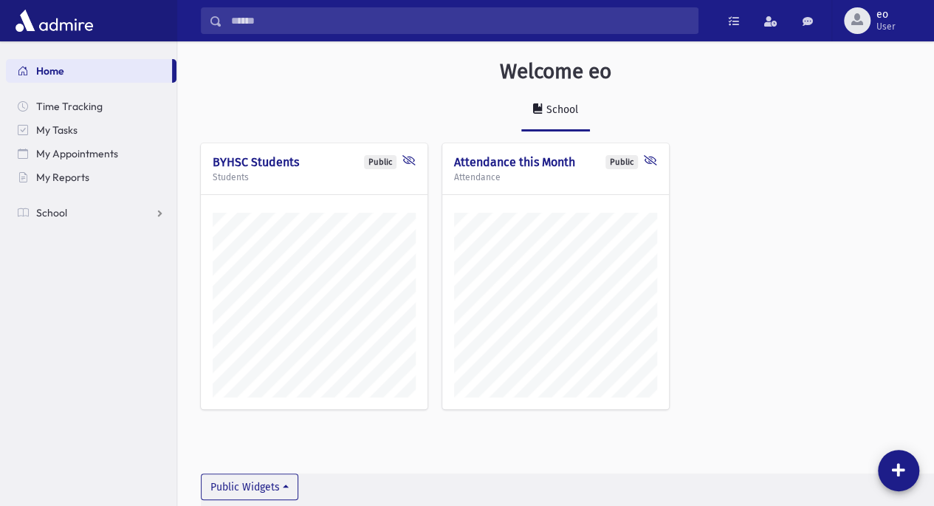
scroll to position [498, 756]
click at [109, 212] on link "School" at bounding box center [91, 213] width 171 height 24
click at [86, 264] on span "Attendance" at bounding box center [71, 259] width 55 height 13
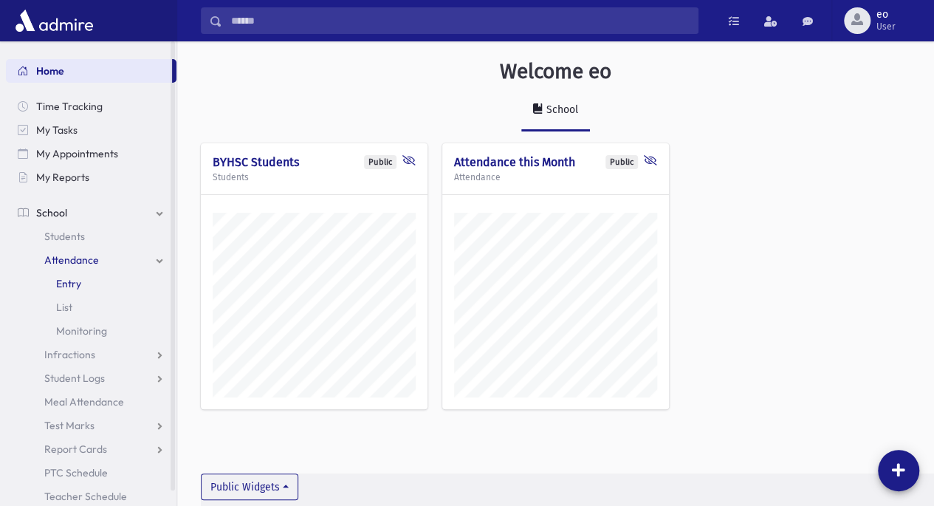
click at [75, 277] on span "Entry" at bounding box center [68, 283] width 25 height 13
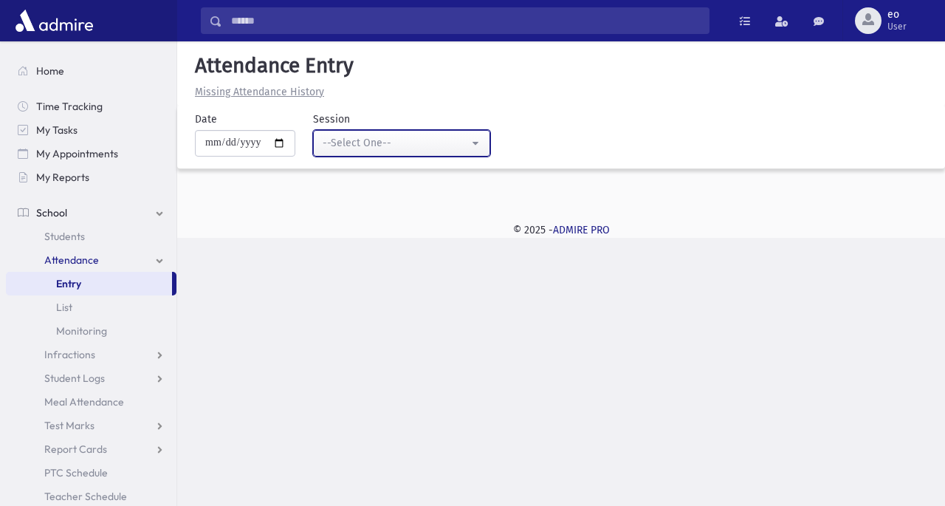
click at [485, 146] on button "--Select One--" at bounding box center [401, 143] width 177 height 27
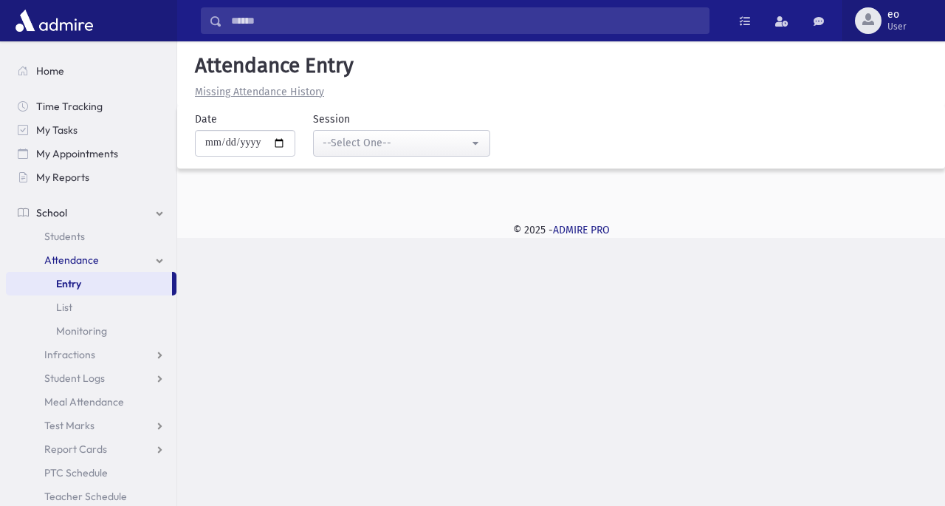
click at [892, 21] on span "User" at bounding box center [897, 27] width 19 height 12
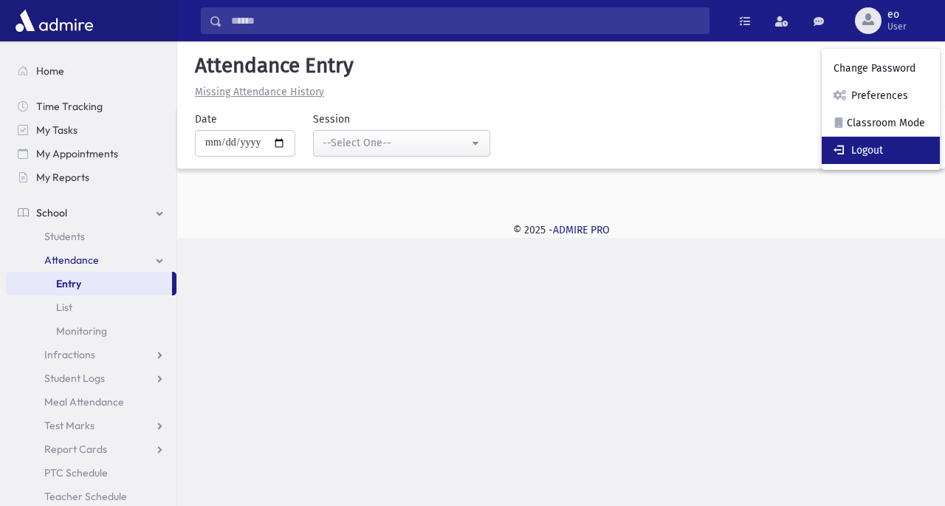
click at [860, 145] on link "Logout" at bounding box center [881, 150] width 118 height 27
